Goal: Information Seeking & Learning: Check status

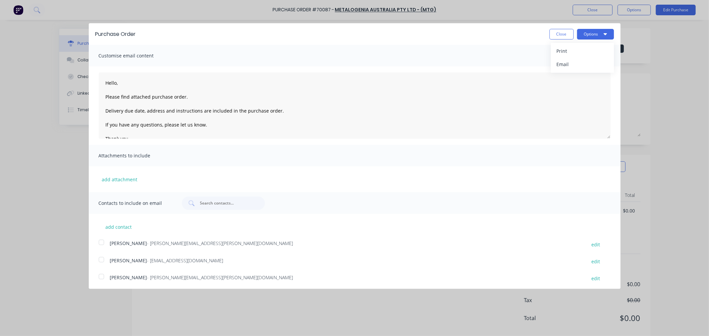
click at [553, 34] on button "Close" at bounding box center [562, 34] width 24 height 11
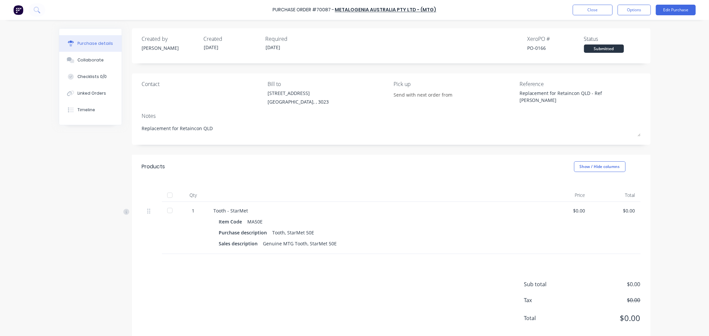
click at [84, 42] on div "Purchase details" at bounding box center [95, 44] width 36 height 6
type textarea "x"
click at [13, 10] on img at bounding box center [18, 10] width 10 height 10
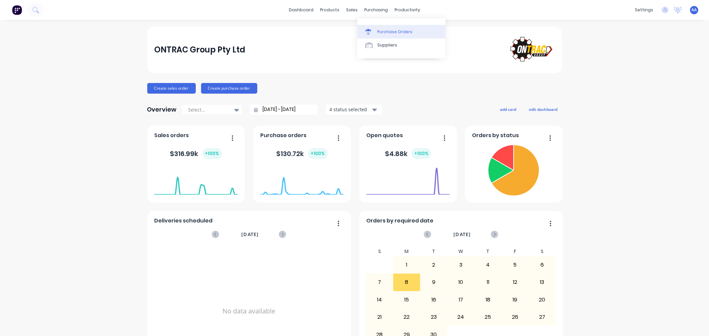
click at [383, 30] on div "Purchase Orders" at bounding box center [394, 32] width 35 height 6
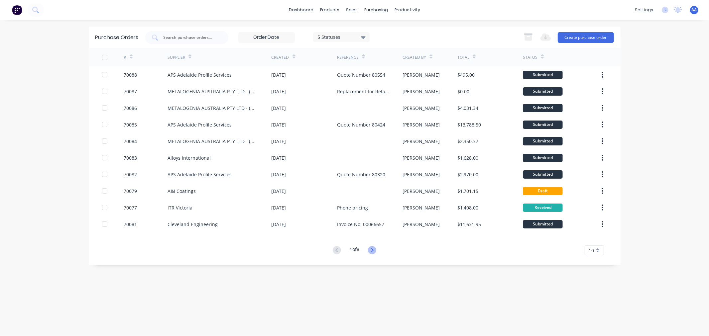
click at [373, 250] on icon at bounding box center [372, 250] width 8 height 8
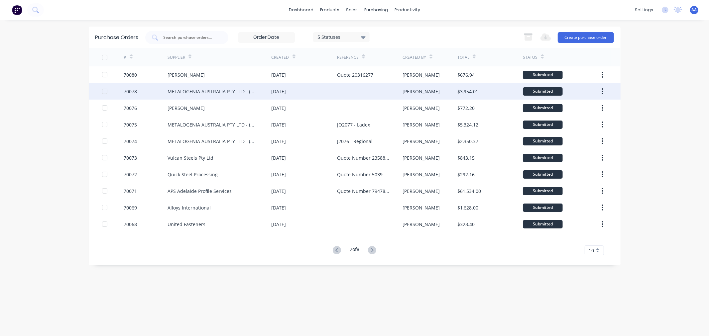
click at [195, 93] on div "METALOGENIA AUSTRALIA PTY LTD - (MTG)" at bounding box center [213, 91] width 91 height 7
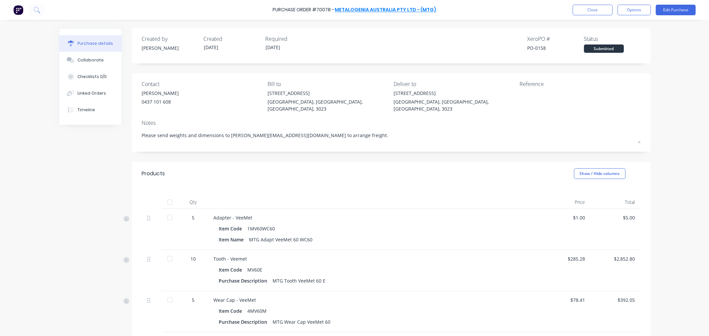
click at [353, 9] on link "METALOGENIA AUSTRALIA PTY LTD - (MTG)" at bounding box center [385, 10] width 101 height 7
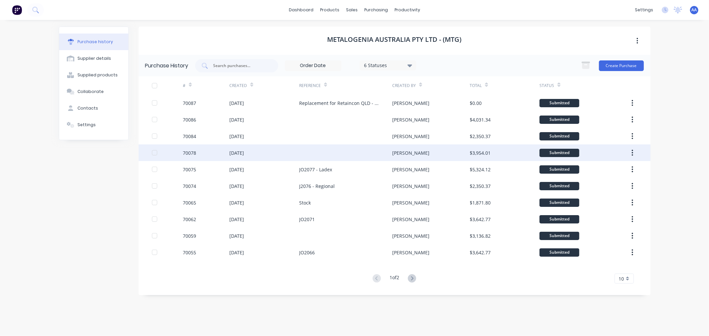
click at [241, 155] on div "[DATE]" at bounding box center [236, 153] width 15 height 7
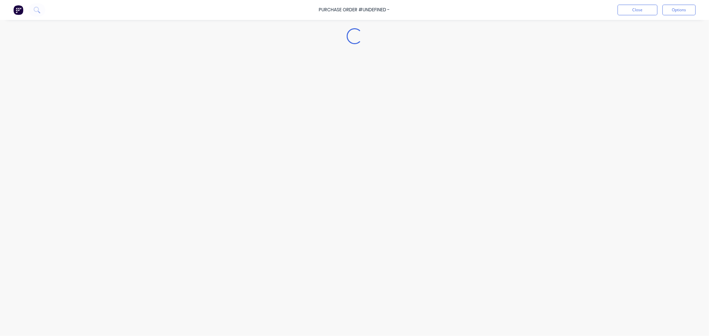
type textarea "x"
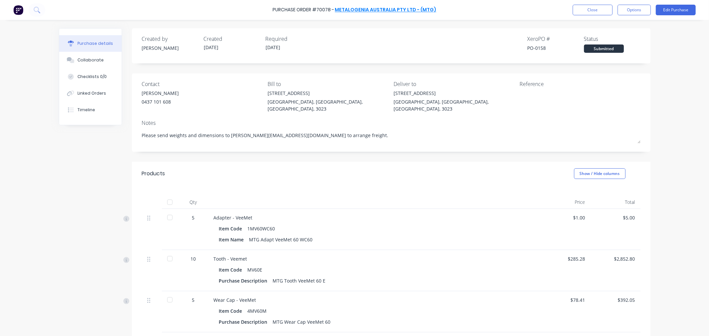
click at [364, 7] on link "METALOGENIA AUSTRALIA PTY LTD - (MTG)" at bounding box center [385, 10] width 101 height 7
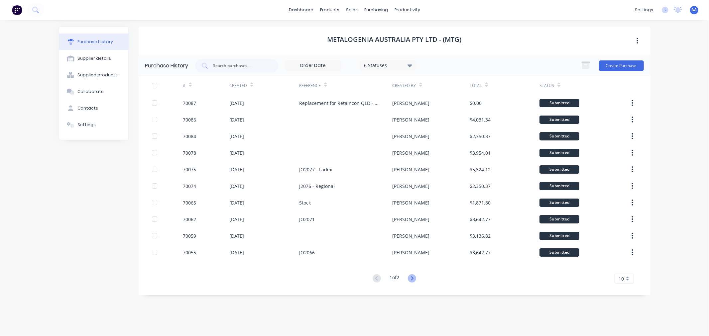
click at [414, 278] on icon at bounding box center [412, 279] width 8 height 8
click at [551, 33] on div "METALOGENIA AUSTRALIA PTY LTD - (MTG)" at bounding box center [395, 41] width 512 height 28
click at [95, 42] on div "Purchase history" at bounding box center [95, 42] width 36 height 6
click at [80, 44] on div "Purchase history" at bounding box center [95, 42] width 36 height 6
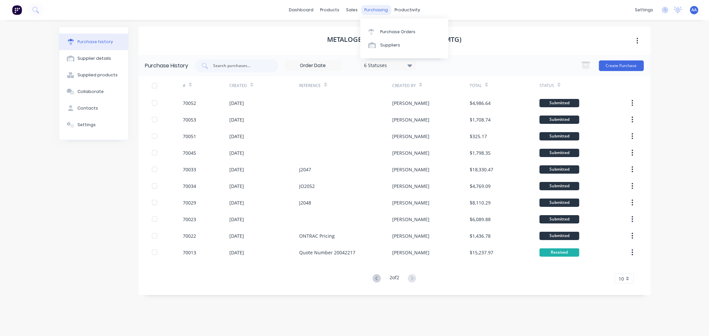
click at [377, 11] on div "purchasing" at bounding box center [376, 10] width 30 height 10
click at [386, 31] on div "Purchase Orders" at bounding box center [397, 32] width 35 height 6
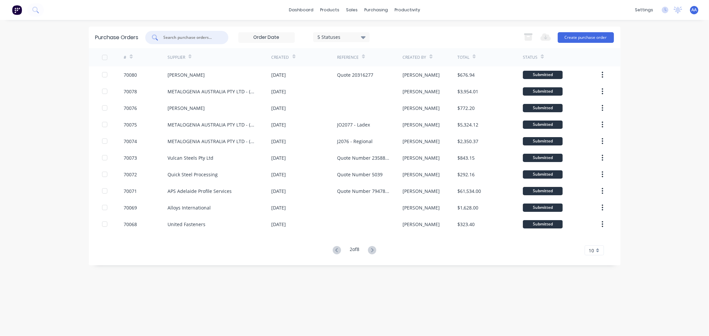
click at [173, 35] on input "text" at bounding box center [190, 37] width 55 height 7
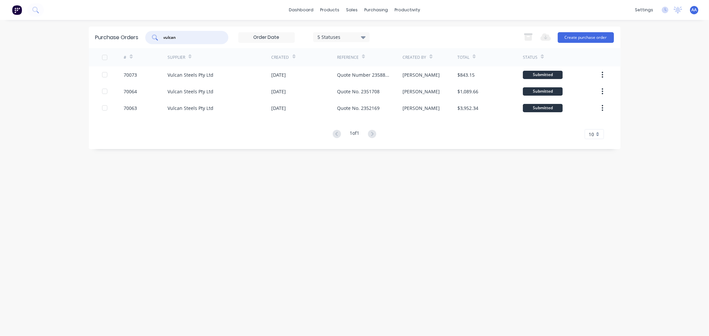
type input "vulcan"
